Goal: Information Seeking & Learning: Check status

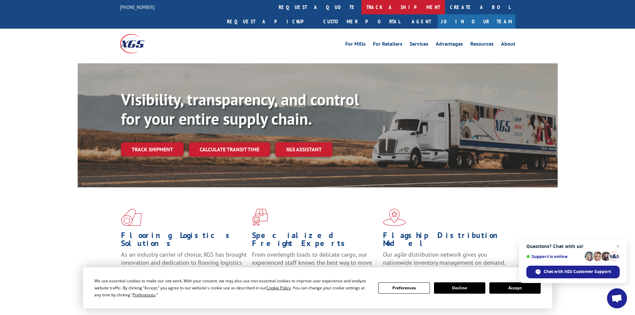
click at [361, 8] on link "track a shipment" at bounding box center [403, 7] width 84 height 14
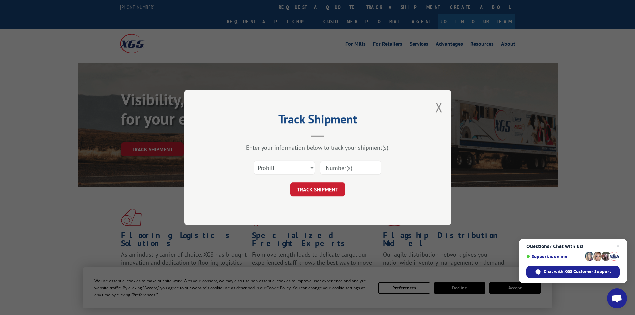
click at [333, 163] on input at bounding box center [350, 168] width 61 height 14
click at [296, 171] on select "Select category... Probill BOL PO" at bounding box center [283, 168] width 61 height 14
select select "po"
click at [253, 161] on select "Select category... Probill BOL PO" at bounding box center [283, 168] width 61 height 14
click at [329, 169] on input at bounding box center [350, 168] width 61 height 14
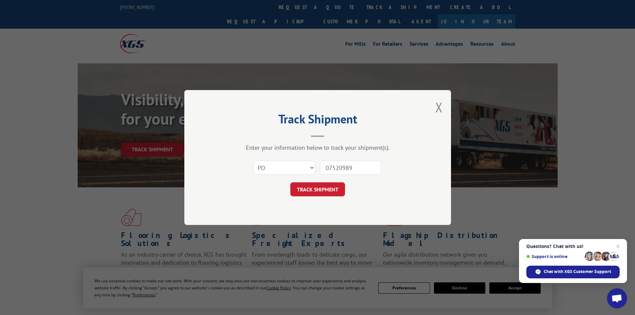
type input "07520989"
click at [290, 182] on button "TRACK SHIPMENT" at bounding box center [317, 189] width 55 height 14
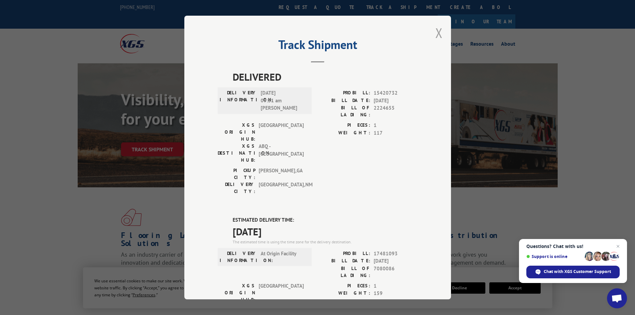
click at [435, 33] on button "Close modal" at bounding box center [438, 33] width 7 height 18
